Goal: Complete application form

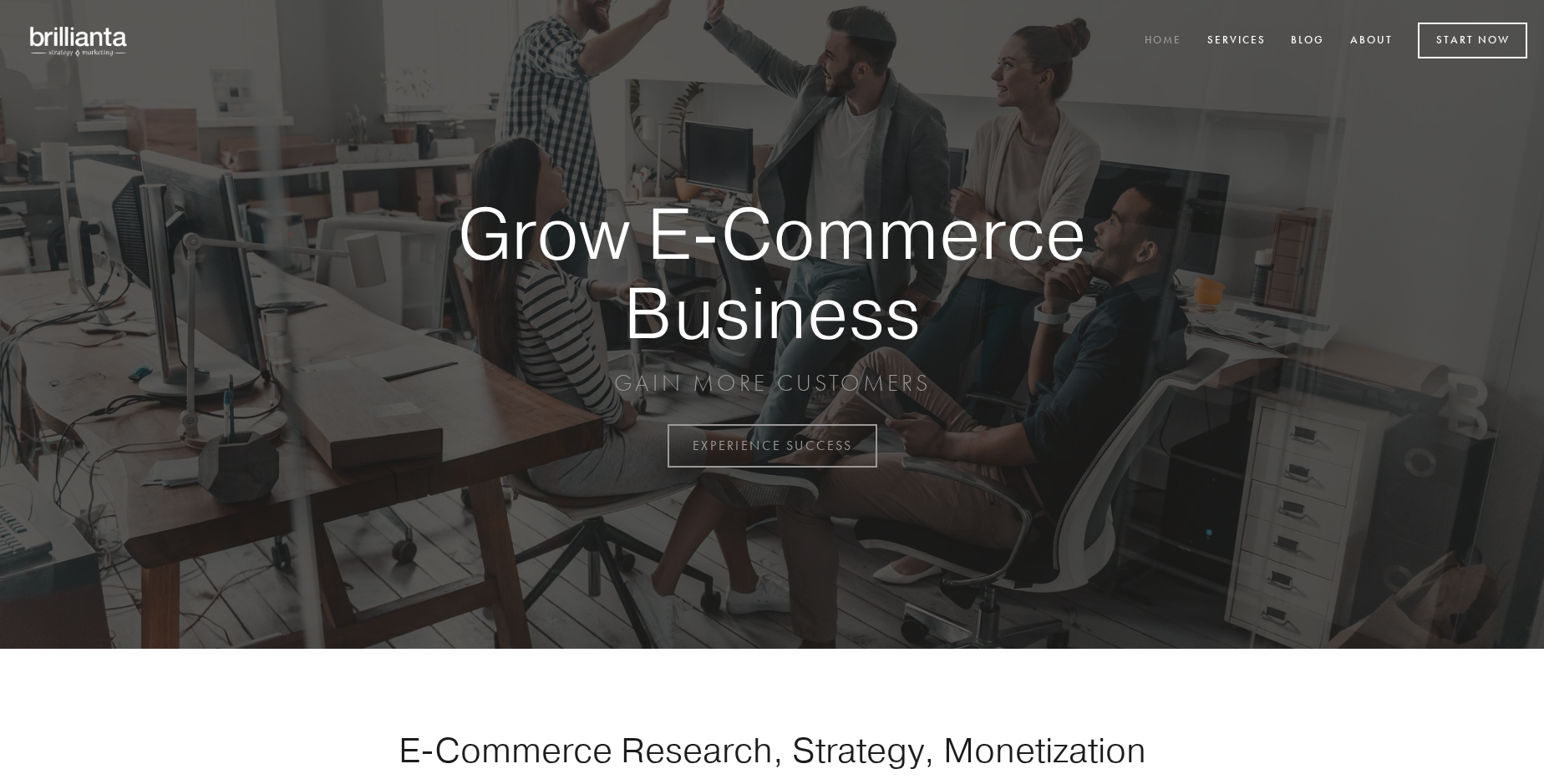
scroll to position [4377, 0]
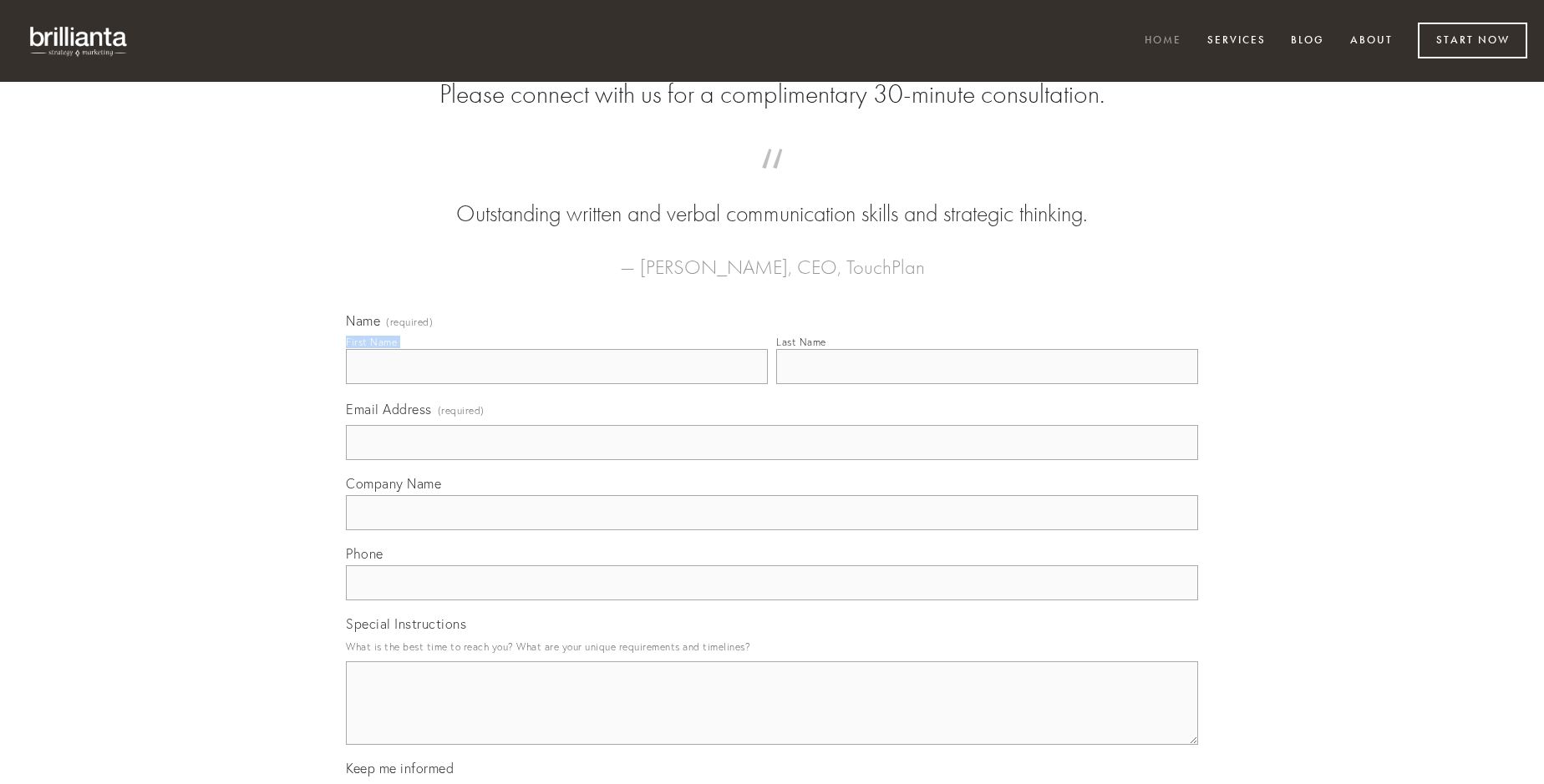
type input "[PERSON_NAME]"
click at [987, 384] on input "Last Name" at bounding box center [987, 366] width 422 height 35
type input "[PERSON_NAME]"
click at [772, 460] on input "Email Address (required)" at bounding box center [772, 442] width 852 height 35
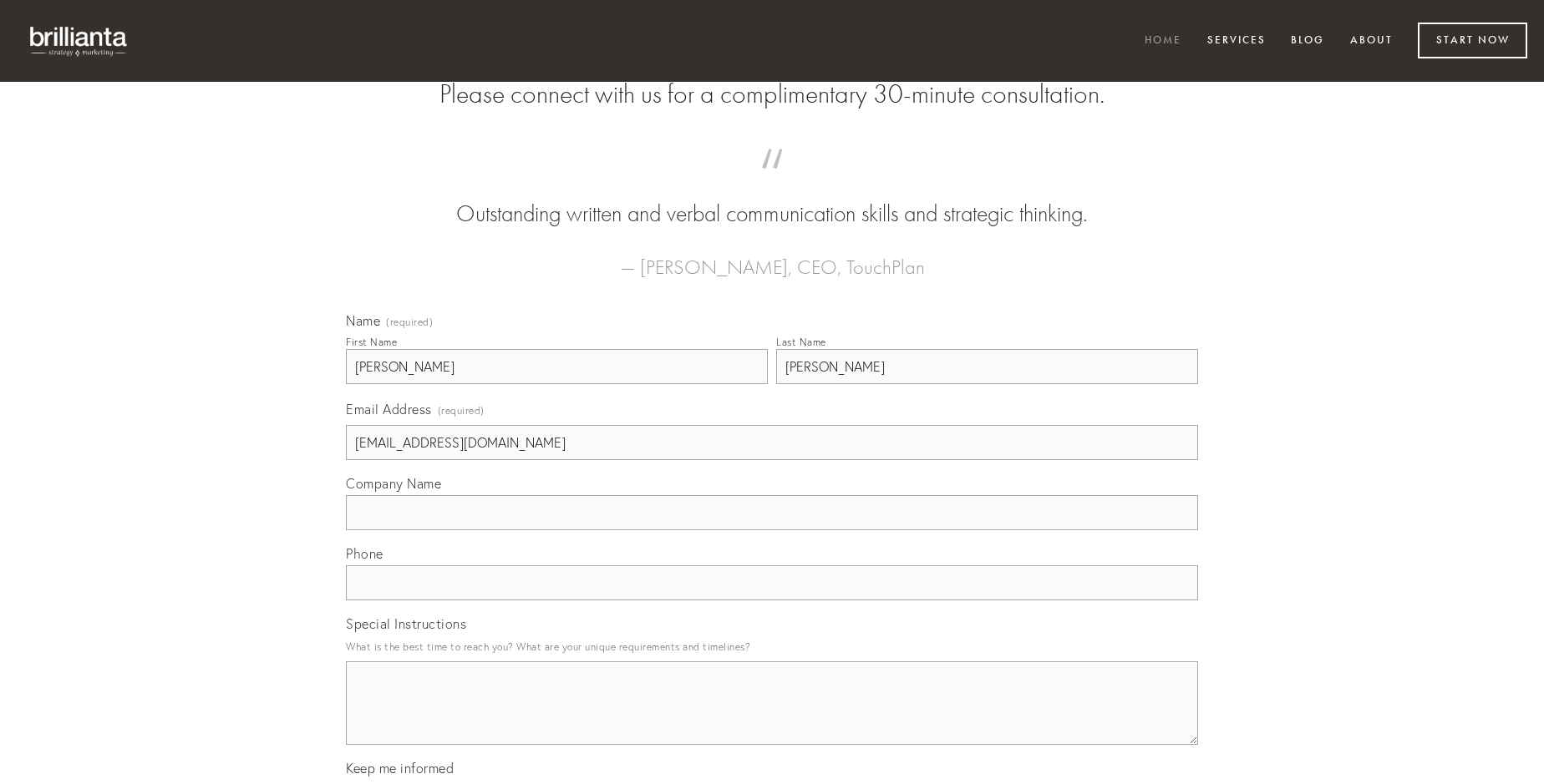
type input "[EMAIL_ADDRESS][DOMAIN_NAME]"
click at [772, 530] on input "Company Name" at bounding box center [772, 512] width 852 height 35
type input "[PERSON_NAME]"
click at [772, 600] on input "text" at bounding box center [772, 582] width 852 height 35
click at [772, 718] on textarea "Special Instructions" at bounding box center [772, 703] width 852 height 84
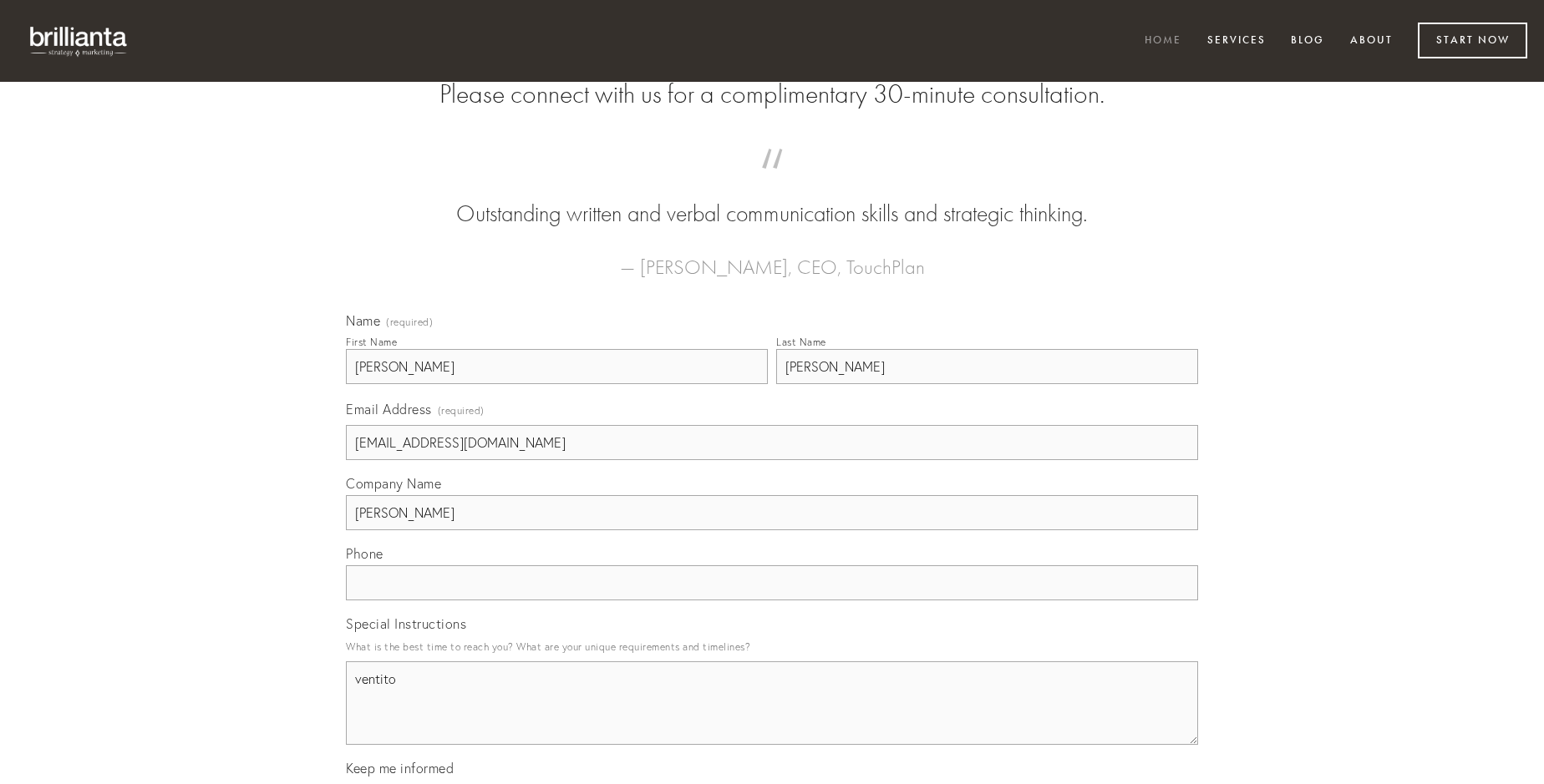
type textarea "ventito"
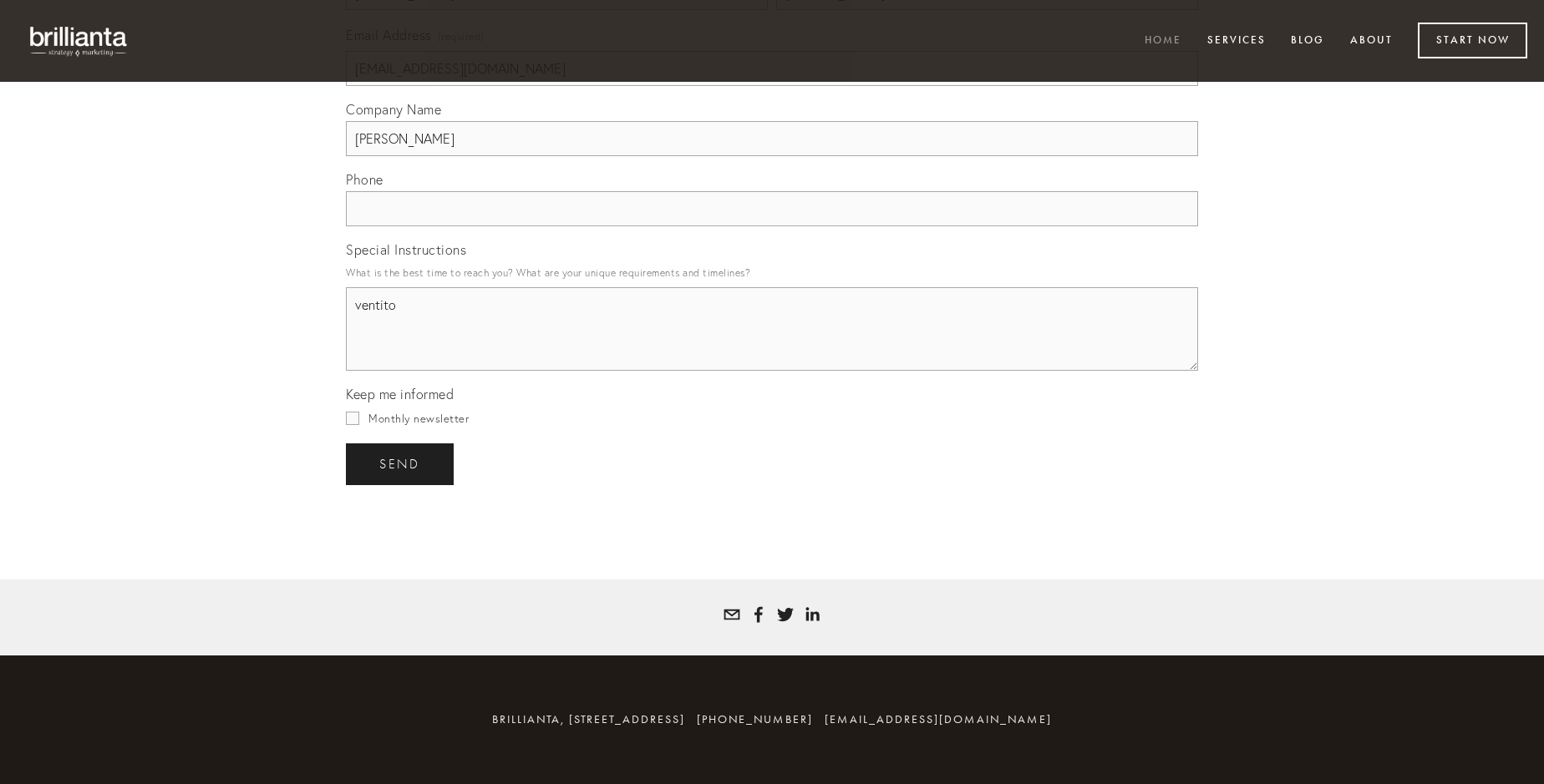
click at [401, 464] on span "send" at bounding box center [400, 465] width 41 height 15
